Goal: Information Seeking & Learning: Learn about a topic

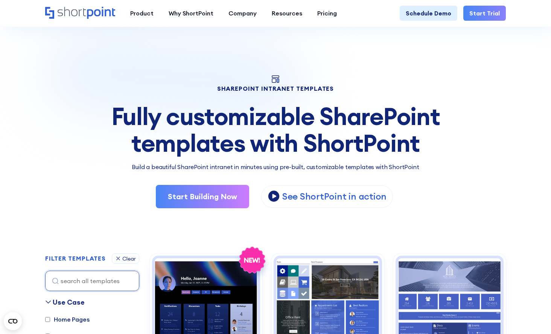
scroll to position [216, 0]
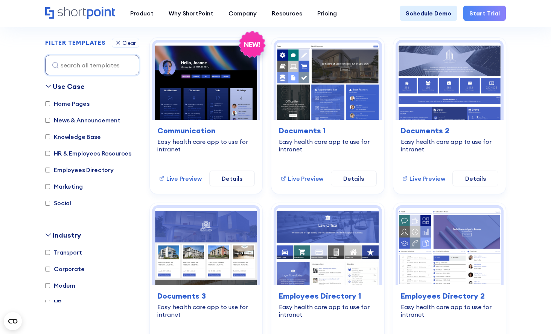
click at [58, 299] on label "HR" at bounding box center [53, 302] width 17 height 9
click at [50, 300] on input "HR" at bounding box center [47, 302] width 5 height 5
checkbox input "true"
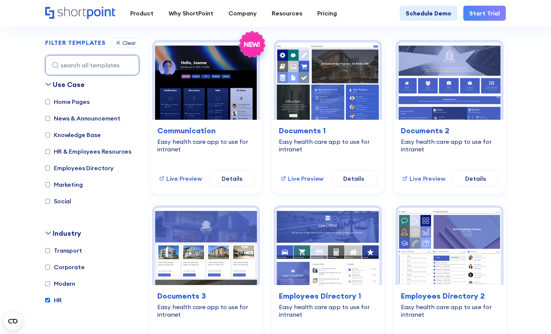
click at [267, 200] on div "knowledge-base Communication Easy health care app to use for intranet Live Prev…" at bounding box center [328, 281] width 356 height 487
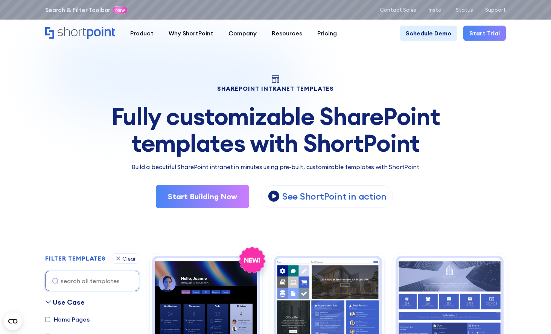
click at [227, 115] on div "Fully customizable SharePoint templates with ShortPoint" at bounding box center [275, 129] width 461 height 53
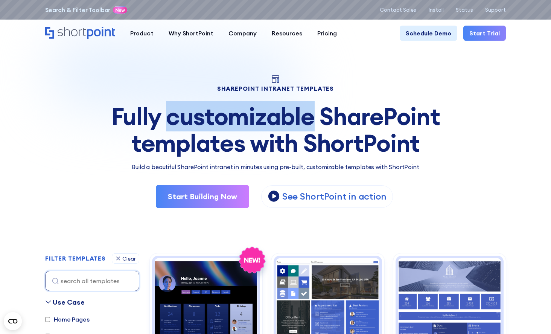
click at [227, 115] on div "Fully customizable SharePoint templates with ShortPoint" at bounding box center [275, 129] width 461 height 53
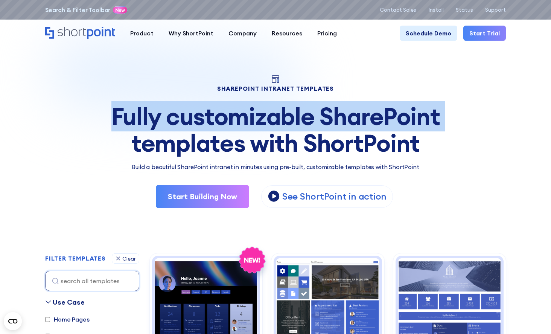
click at [227, 115] on div "Fully customizable SharePoint templates with ShortPoint" at bounding box center [275, 129] width 461 height 53
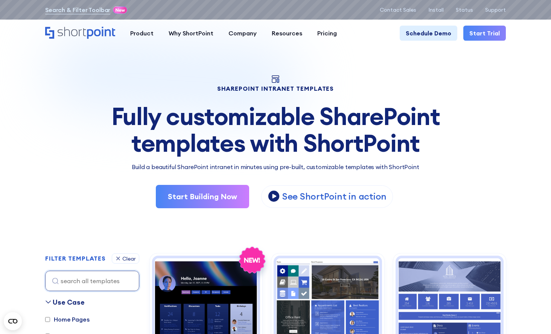
click at [216, 136] on div "Fully customizable SharePoint templates with ShortPoint" at bounding box center [275, 129] width 461 height 53
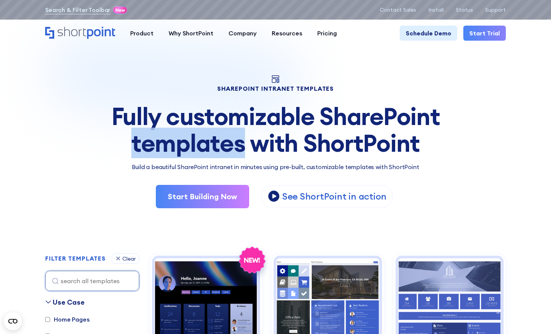
click at [216, 136] on div "Fully customizable SharePoint templates with ShortPoint" at bounding box center [275, 129] width 461 height 53
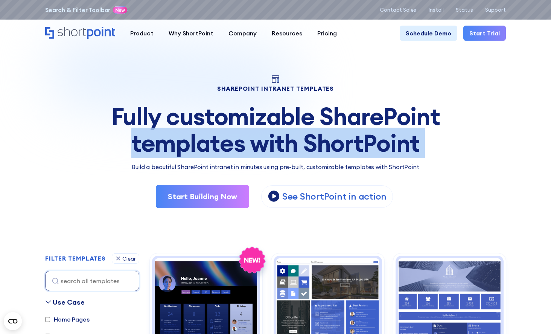
click at [216, 136] on div "Fully customizable SharePoint templates with ShortPoint" at bounding box center [275, 129] width 461 height 53
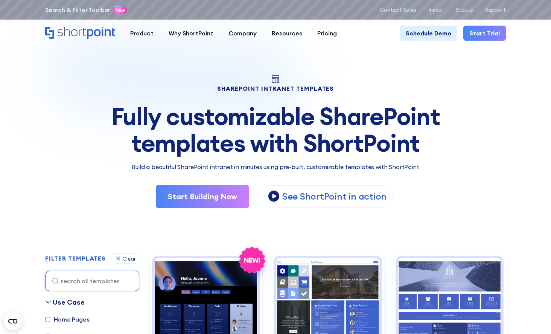
click at [214, 123] on div "Fully customizable SharePoint templates with ShortPoint" at bounding box center [275, 129] width 461 height 53
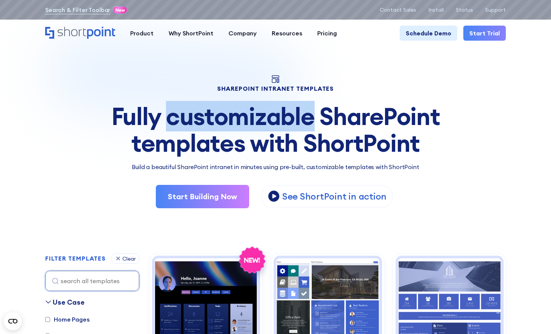
click at [214, 123] on div "Fully customizable SharePoint templates with ShortPoint" at bounding box center [275, 129] width 461 height 53
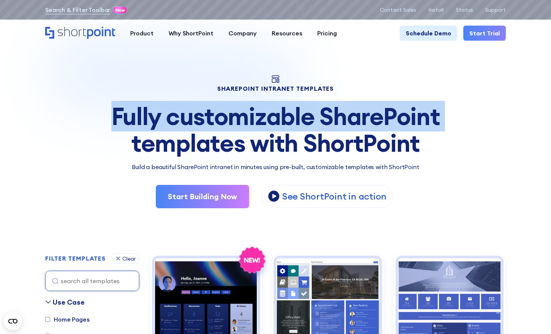
click at [214, 123] on div "Fully customizable SharePoint templates with ShortPoint" at bounding box center [275, 129] width 461 height 53
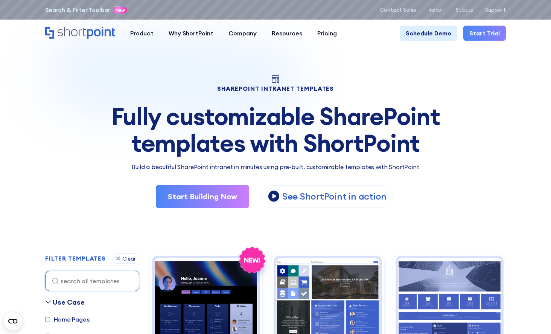
click at [210, 119] on div "Fully customizable SharePoint templates with ShortPoint" at bounding box center [275, 129] width 461 height 53
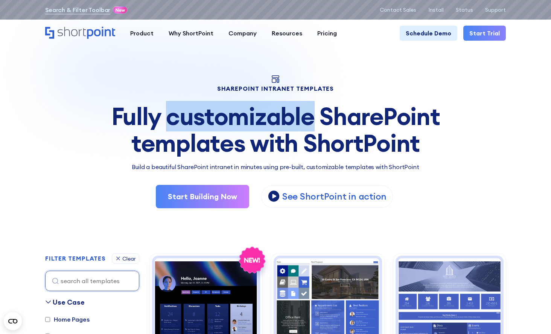
click at [210, 119] on div "Fully customizable SharePoint templates with ShortPoint" at bounding box center [275, 129] width 461 height 53
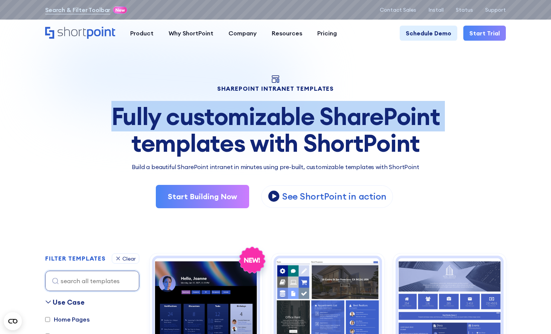
click at [210, 119] on div "Fully customizable SharePoint templates with ShortPoint" at bounding box center [275, 129] width 461 height 53
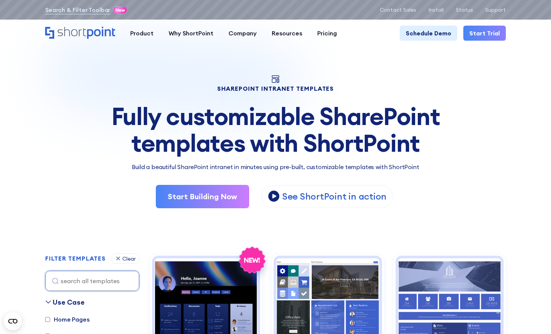
click at [228, 78] on div "SHAREPOINT INTRANET TEMPLATES Fully customizable SharePoint templates with Shor…" at bounding box center [275, 141] width 461 height 133
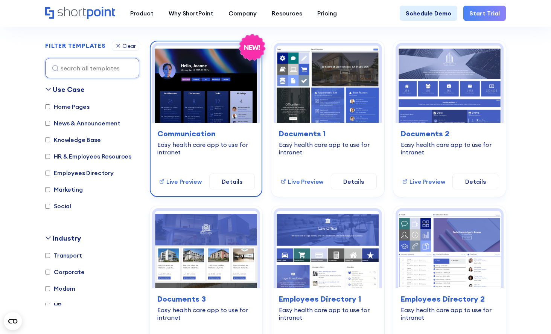
scroll to position [217, 0]
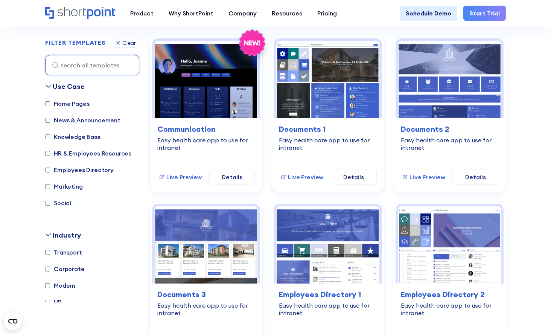
click at [58, 300] on label "HR" at bounding box center [53, 302] width 17 height 9
click at [50, 300] on input "HR" at bounding box center [47, 302] width 5 height 5
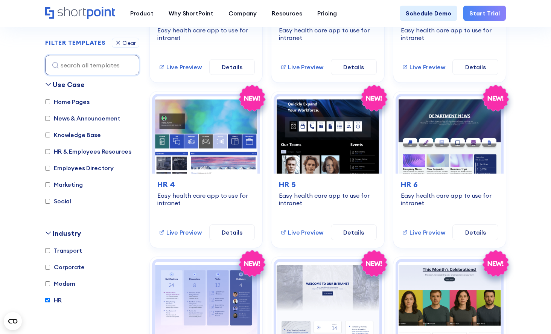
scroll to position [325, 0]
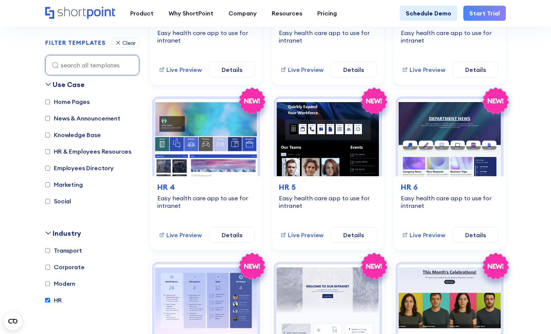
click at [57, 300] on label "HR" at bounding box center [53, 300] width 17 height 9
click at [50, 300] on input "HR" at bounding box center [47, 300] width 5 height 5
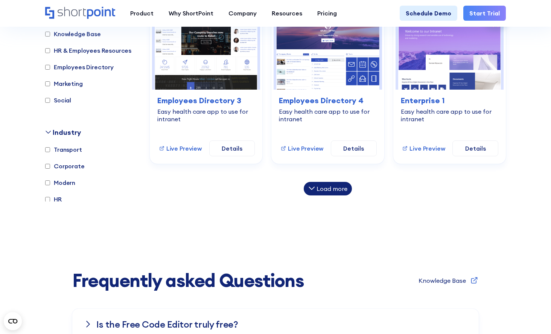
scroll to position [573, 0]
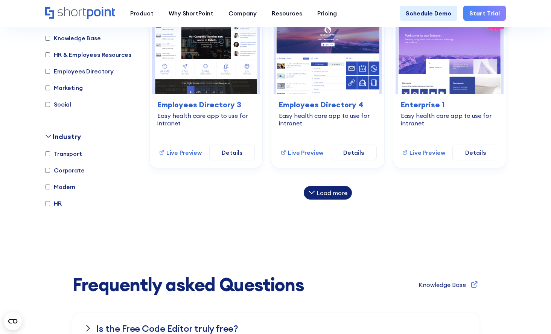
click at [315, 191] on icon at bounding box center [312, 192] width 7 height 7
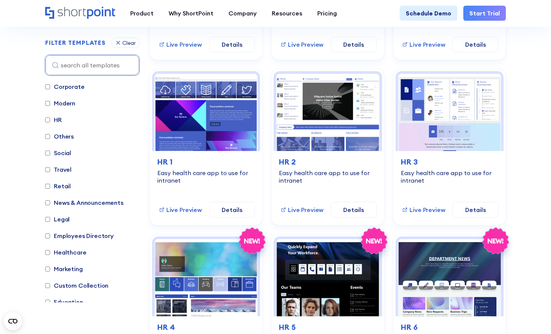
scroll to position [155, 0]
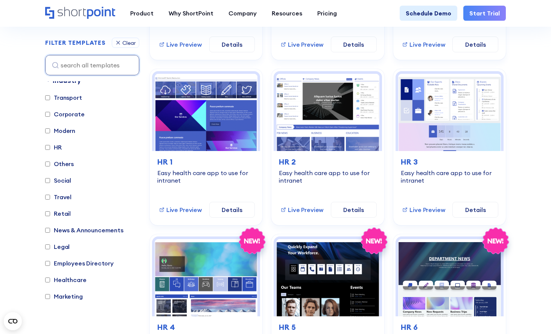
click at [58, 148] on label "HR" at bounding box center [53, 147] width 17 height 9
click at [50, 148] on input "HR" at bounding box center [47, 147] width 5 height 5
checkbox input "true"
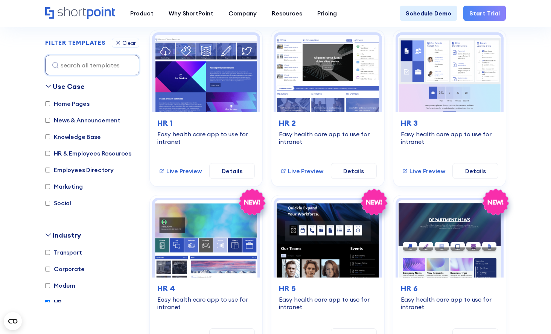
scroll to position [219, 0]
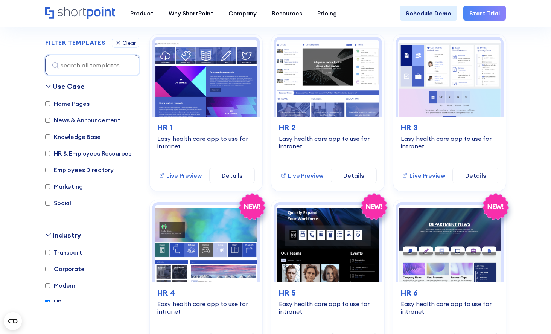
click at [65, 269] on label "Corporate" at bounding box center [65, 268] width 40 height 9
click at [50, 269] on input "Corporate" at bounding box center [47, 269] width 5 height 5
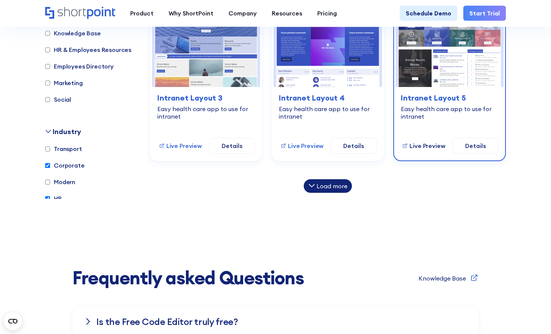
scroll to position [913, 0]
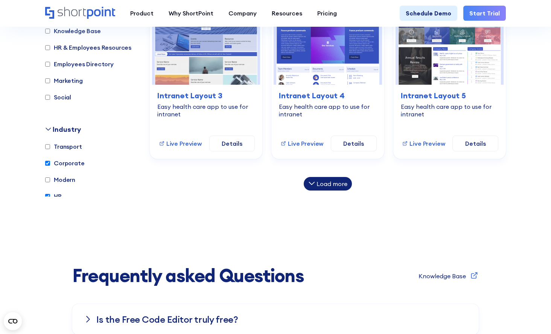
click at [325, 184] on div "Load more" at bounding box center [332, 184] width 31 height 6
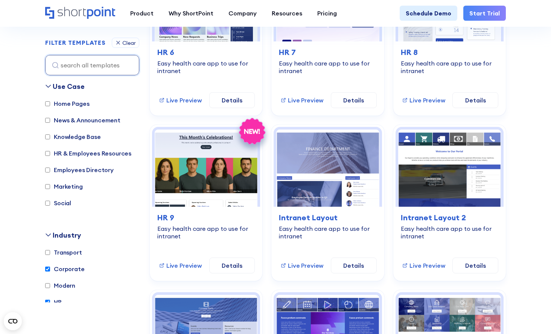
scroll to position [624, 0]
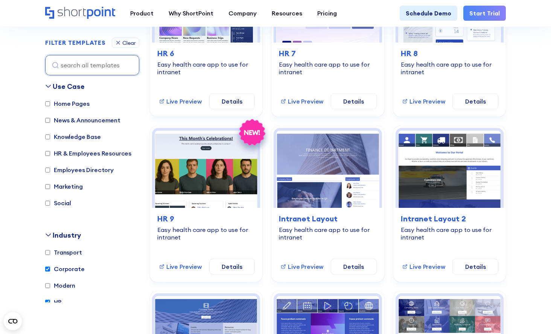
click at [524, 88] on section "SHAREPOINT INTRANET TEMPLATES Fully customizable SharePoint templates with Shor…" at bounding box center [275, 11] width 551 height 1240
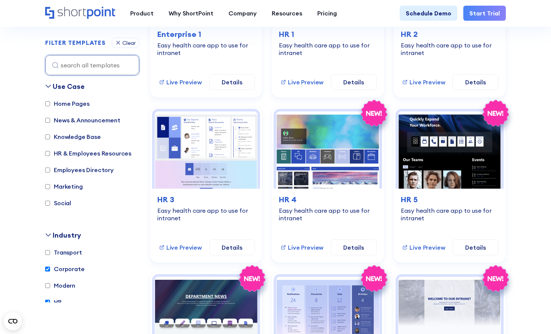
click at [57, 268] on label "Corporate" at bounding box center [65, 268] width 40 height 9
click at [50, 268] on input "Corporate" at bounding box center [47, 269] width 5 height 5
checkbox input "false"
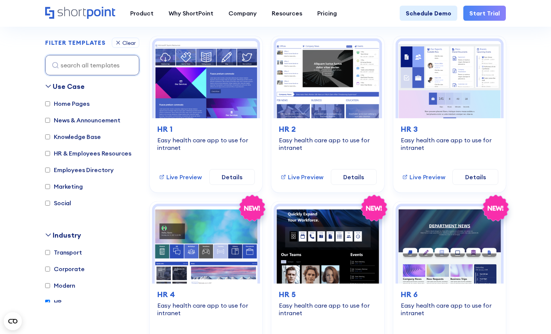
scroll to position [216, 0]
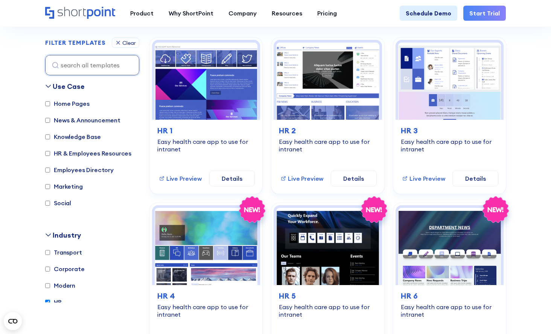
click at [53, 301] on label "HR" at bounding box center [53, 302] width 17 height 9
click at [50, 301] on input "HR" at bounding box center [47, 302] width 5 height 5
checkbox input "false"
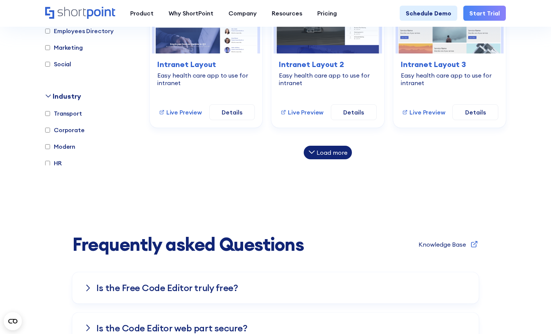
scroll to position [1273, 0]
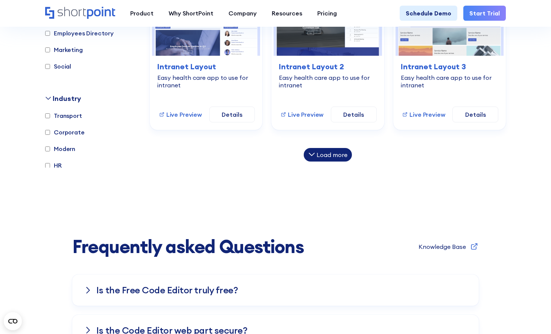
click at [340, 152] on div "Load more" at bounding box center [332, 155] width 31 height 6
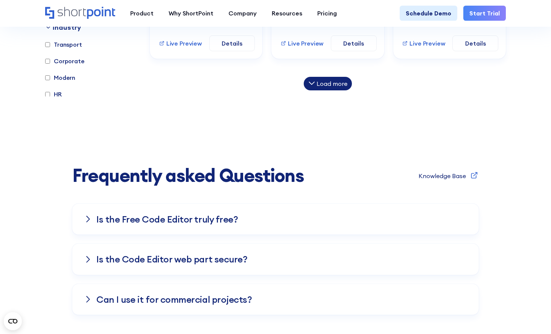
scroll to position [1700, 0]
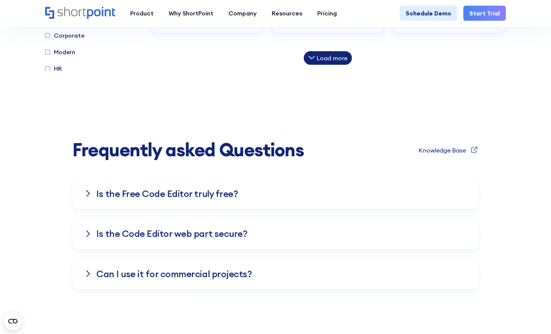
click at [333, 59] on div "Load more" at bounding box center [328, 58] width 48 height 14
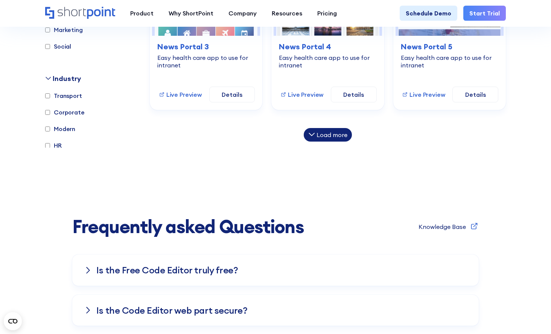
scroll to position [1958, 0]
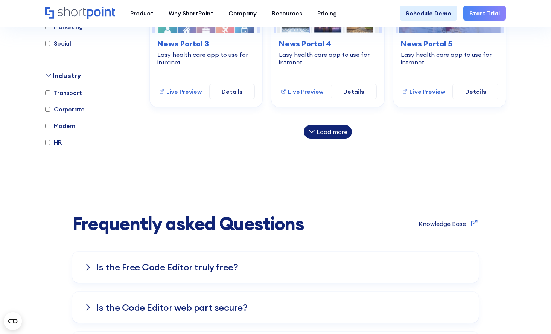
click at [320, 130] on div "Load more" at bounding box center [332, 132] width 31 height 6
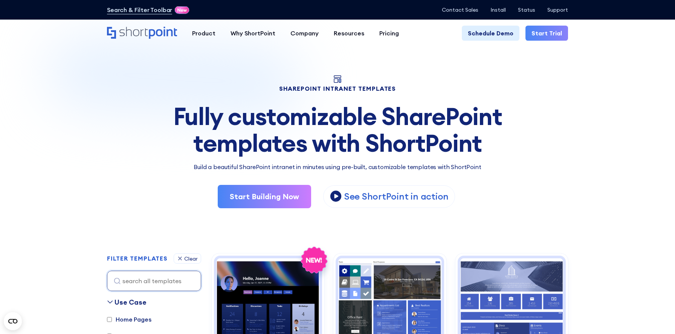
click at [477, 119] on div "Fully customizable SharePoint templates with ShortPoint" at bounding box center [337, 129] width 461 height 53
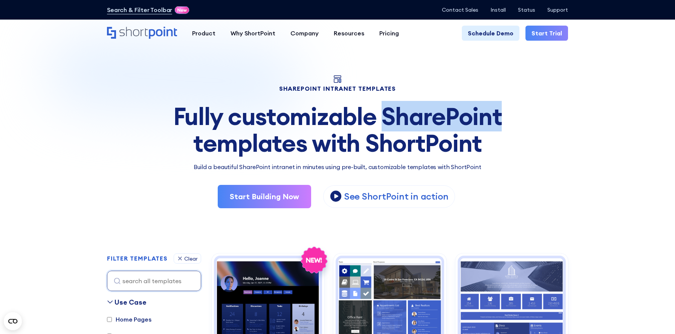
click at [477, 119] on div "Fully customizable SharePoint templates with ShortPoint" at bounding box center [337, 129] width 461 height 53
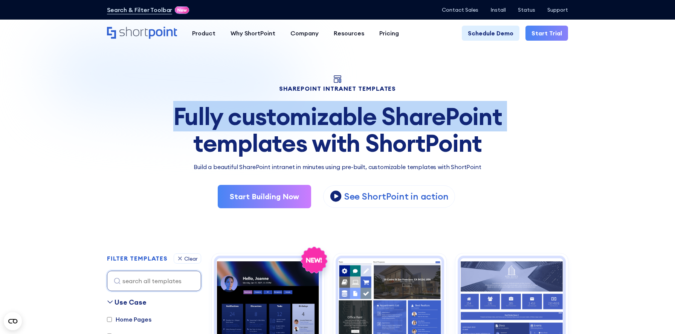
click at [477, 119] on div "Fully customizable SharePoint templates with ShortPoint" at bounding box center [337, 129] width 461 height 53
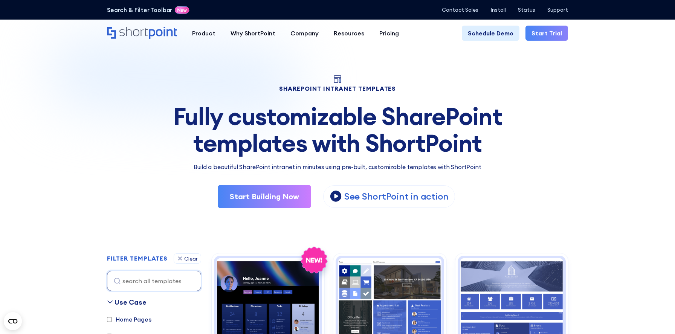
click at [449, 135] on div "Fully customizable SharePoint templates with ShortPoint" at bounding box center [337, 129] width 461 height 53
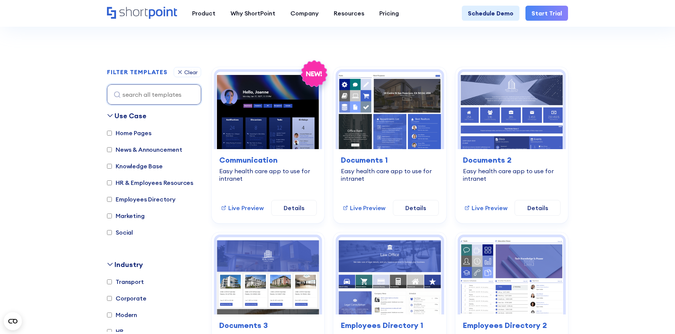
scroll to position [222, 0]
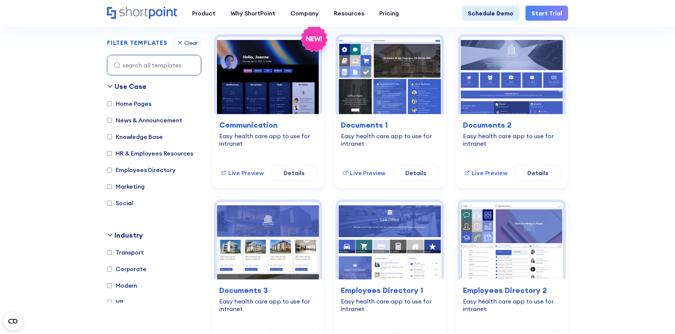
click at [120, 302] on label "HR" at bounding box center [115, 302] width 17 height 9
click at [112, 302] on input "HR" at bounding box center [109, 302] width 5 height 5
checkbox input "true"
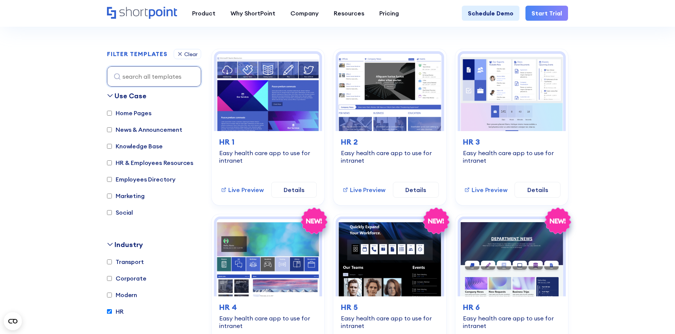
scroll to position [223, 0]
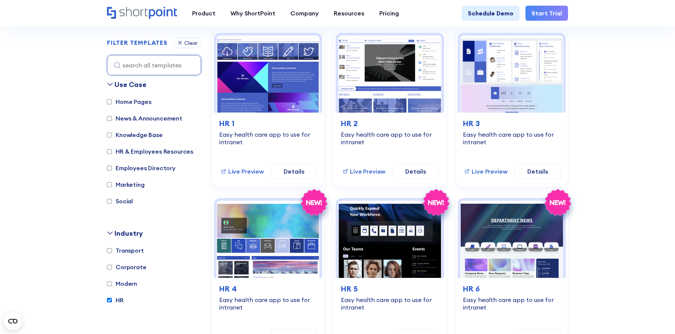
click at [137, 135] on label "Knowledge Base" at bounding box center [135, 134] width 56 height 9
click at [112, 135] on input "Knowledge Base" at bounding box center [109, 135] width 5 height 5
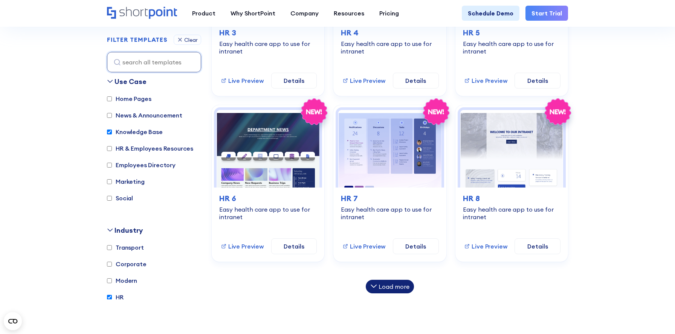
scroll to position [483, 0]
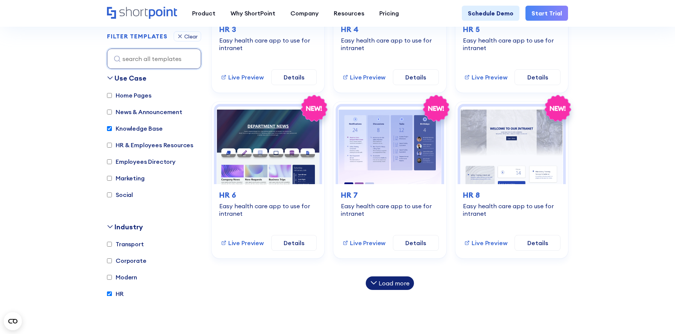
click at [411, 281] on div "Load more" at bounding box center [390, 283] width 48 height 14
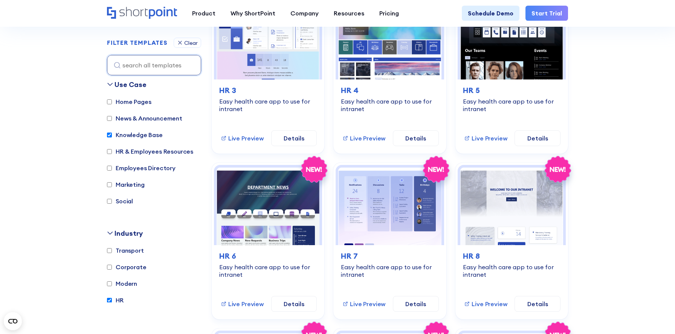
scroll to position [420, 0]
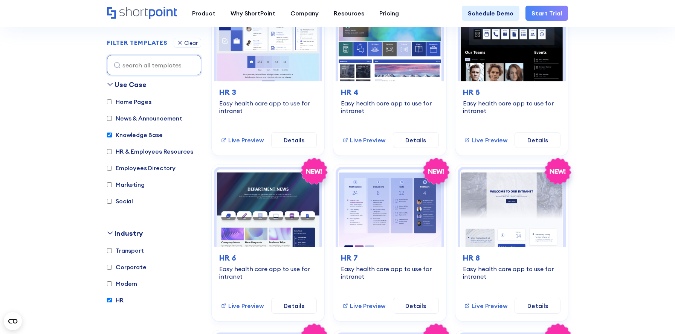
click at [147, 134] on label "Knowledge Base" at bounding box center [135, 134] width 56 height 9
click at [112, 134] on input "Knowledge Base" at bounding box center [109, 135] width 5 height 5
checkbox input "false"
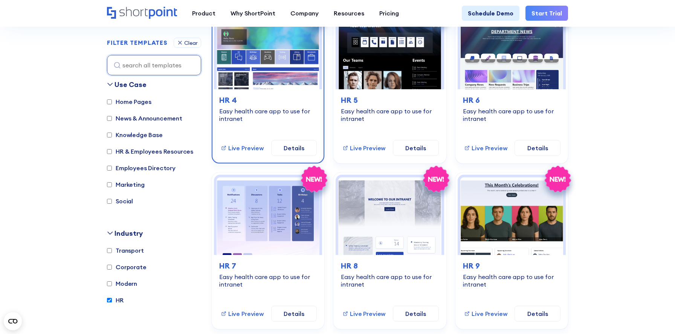
scroll to position [389, 0]
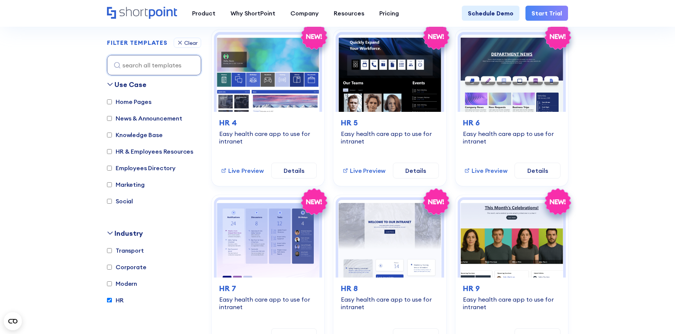
click at [116, 301] on label "HR" at bounding box center [115, 300] width 17 height 9
click at [112, 301] on input "HR" at bounding box center [109, 300] width 5 height 5
checkbox input "false"
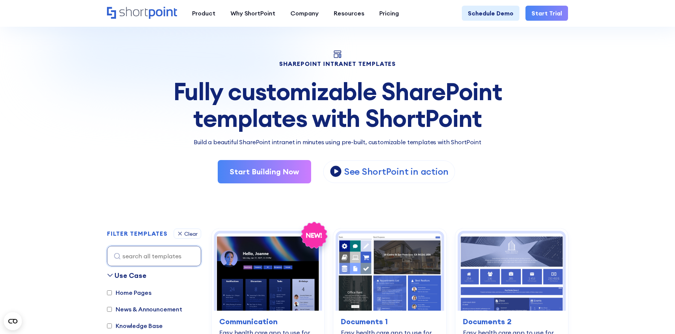
scroll to position [166, 0]
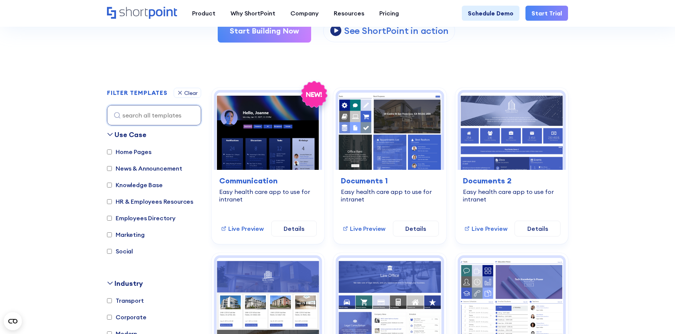
click at [130, 135] on div "Use Case" at bounding box center [131, 135] width 32 height 10
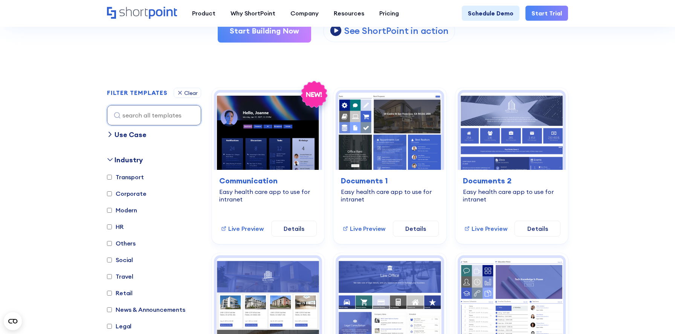
click at [124, 159] on div "Industry" at bounding box center [129, 160] width 28 height 10
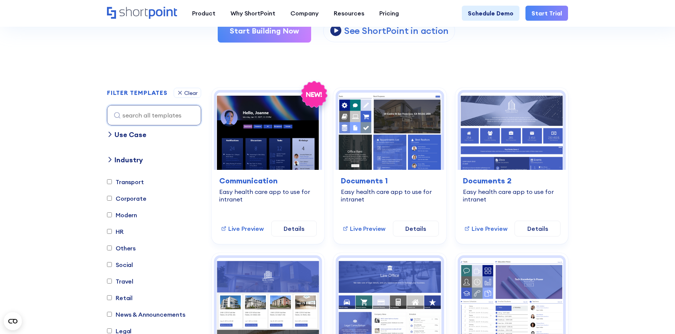
scroll to position [0, 0]
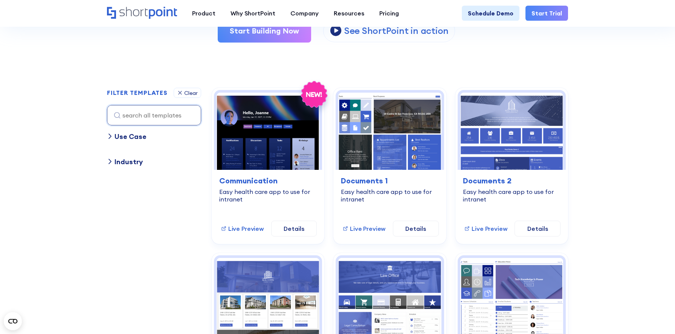
click at [124, 159] on div "Industry" at bounding box center [129, 162] width 28 height 10
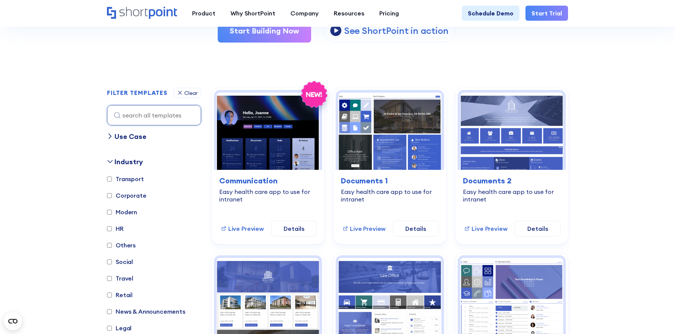
click at [129, 133] on div "Use Case" at bounding box center [131, 136] width 32 height 10
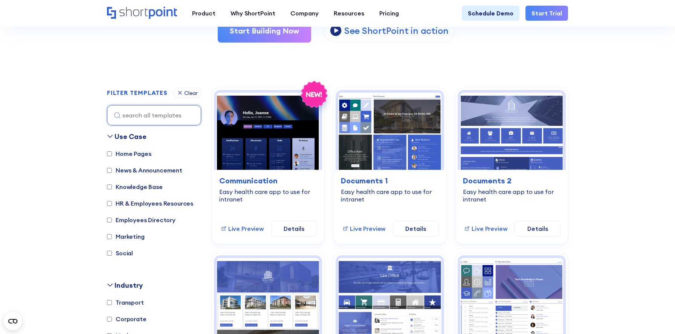
click at [115, 282] on div "Industry" at bounding box center [129, 285] width 28 height 10
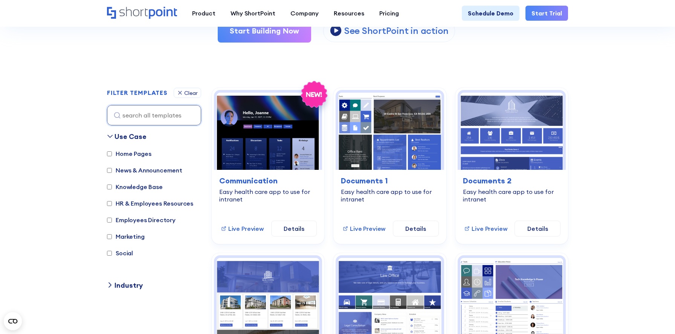
click at [126, 137] on div "Use Case" at bounding box center [131, 136] width 32 height 10
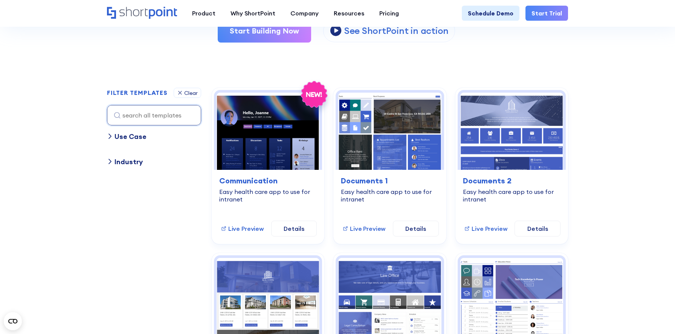
click at [126, 137] on div "Use Case" at bounding box center [131, 136] width 32 height 10
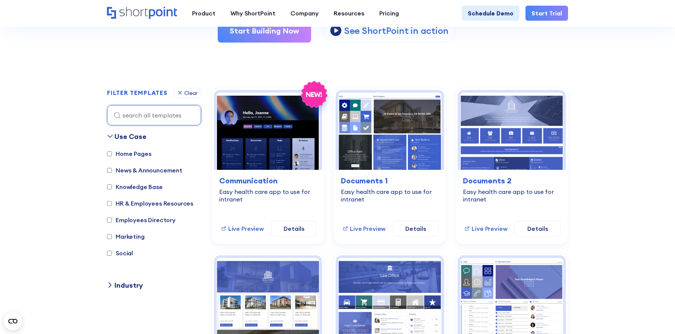
click at [132, 284] on div "Industry" at bounding box center [129, 285] width 28 height 10
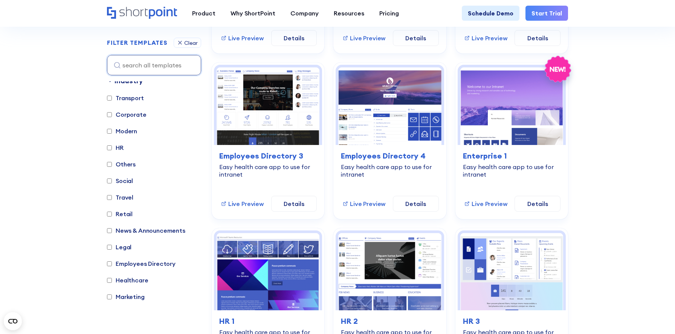
scroll to position [146, 0]
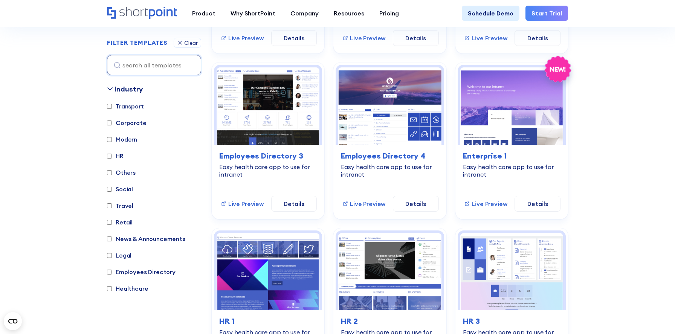
click at [126, 90] on div "Industry" at bounding box center [129, 89] width 28 height 10
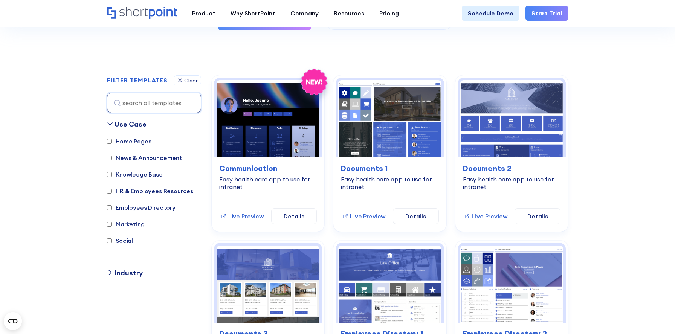
scroll to position [188, 0]
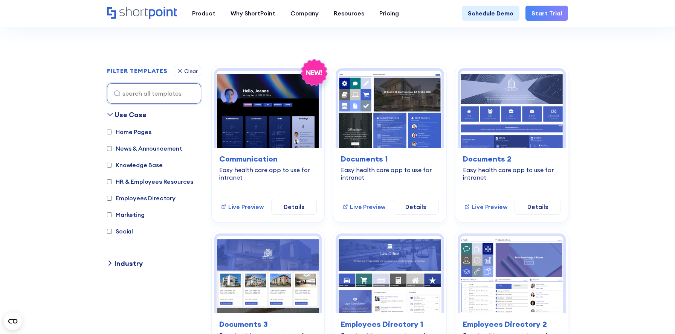
click at [137, 264] on div "Industry" at bounding box center [129, 263] width 28 height 10
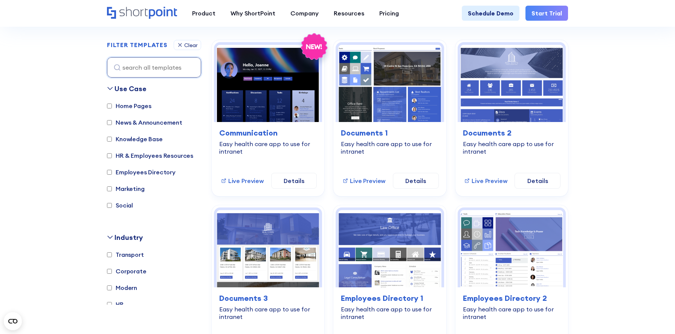
scroll to position [214, 0]
